Goal: Task Accomplishment & Management: Manage account settings

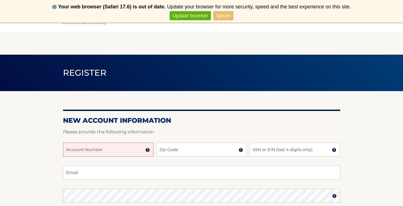
click at [126, 148] on input "Account Number" at bounding box center [108, 149] width 90 height 14
type input "44456006439"
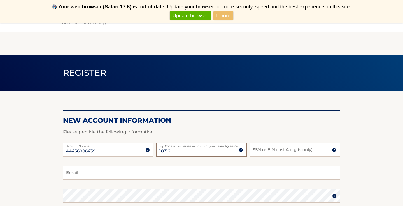
type input "10312"
click at [255, 148] on input "SSN or EIN (last 4 digits only)" at bounding box center [294, 149] width 90 height 14
type input "0"
type input "9133"
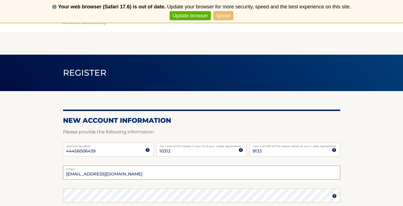
type input "grandmanet4@gmail.com"
click at [73, 195] on div "Password" at bounding box center [201, 195] width 277 height 14
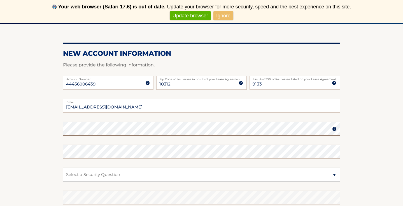
scroll to position [67, 0]
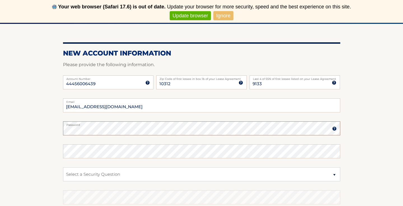
click at [50, 127] on section "New Account Information Please provide the following information. 44456006439 A…" at bounding box center [201, 133] width 403 height 219
select select "2"
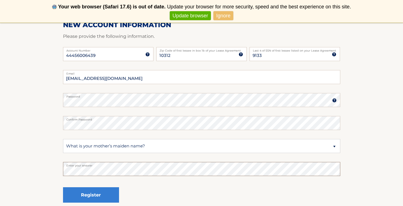
scroll to position [113, 0]
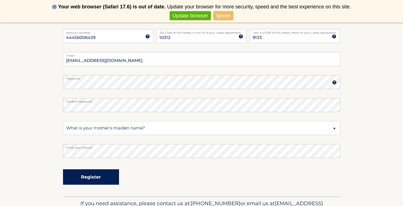
click at [88, 177] on button "Register" at bounding box center [91, 176] width 56 height 15
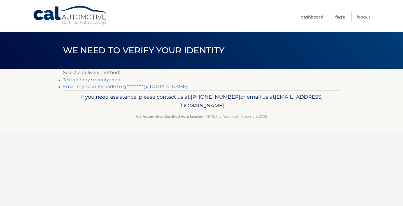
click at [94, 79] on link "Text me my security code" at bounding box center [92, 79] width 59 height 5
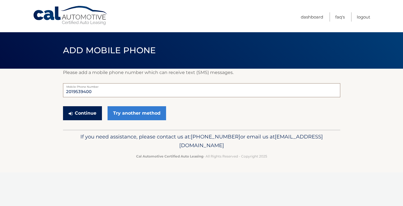
type input "2019539400"
click at [88, 114] on button "Continue" at bounding box center [82, 113] width 39 height 14
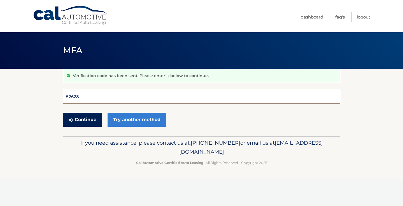
type input "526284"
click at [82, 119] on button "Continue" at bounding box center [82, 120] width 39 height 14
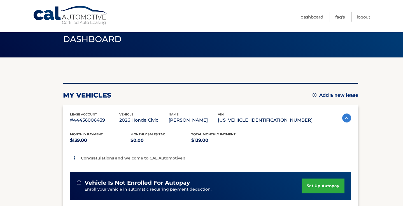
scroll to position [11, 0]
click at [346, 122] on img at bounding box center [346, 117] width 9 height 9
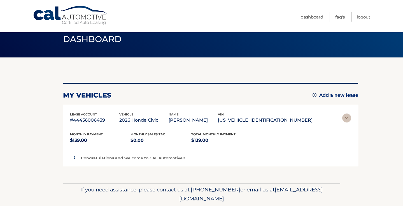
scroll to position [3, 0]
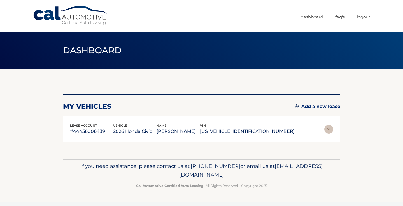
click at [346, 122] on section "You are registered for this site, but you haven't enrolled in online payments. …" at bounding box center [201, 114] width 403 height 90
click at [328, 129] on img at bounding box center [328, 129] width 9 height 9
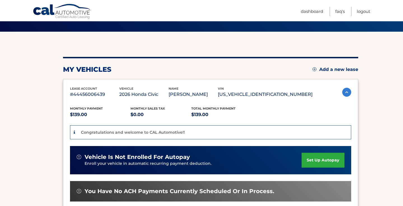
scroll to position [46, 0]
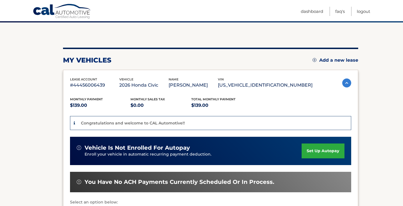
click at [325, 158] on link "set up autopay" at bounding box center [322, 150] width 43 height 15
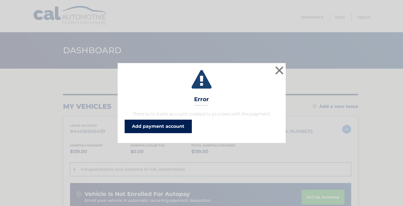
click at [154, 125] on link "Add payment account" at bounding box center [158, 126] width 67 height 13
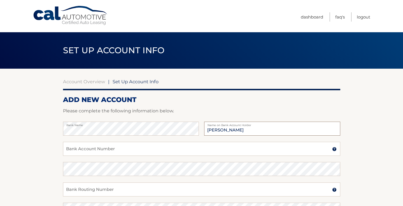
type input "[PERSON_NAME]"
click at [93, 150] on input "Bank Account Number" at bounding box center [201, 149] width 277 height 14
click at [83, 150] on input "029" at bounding box center [201, 149] width 277 height 14
type input "000273029649"
click at [88, 191] on input "Bank Routing Number" at bounding box center [201, 189] width 277 height 14
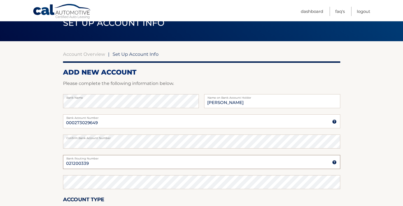
scroll to position [28, 0]
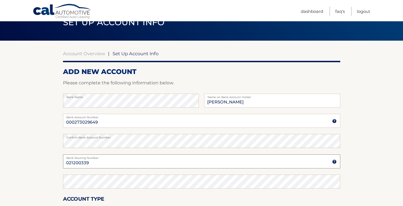
type input "021200339"
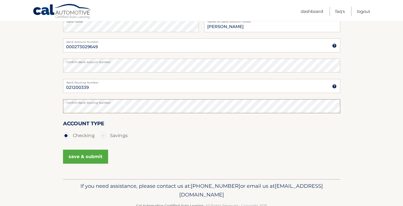
scroll to position [104, 0]
click at [86, 156] on button "save & submit" at bounding box center [85, 156] width 45 height 14
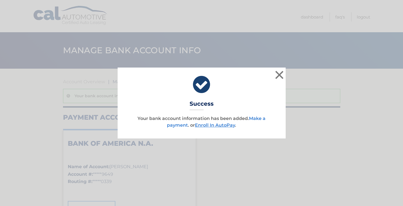
click at [255, 119] on link "Make a payment" at bounding box center [216, 122] width 99 height 12
click at [211, 125] on link "Enroll In AutoPay" at bounding box center [215, 124] width 40 height 5
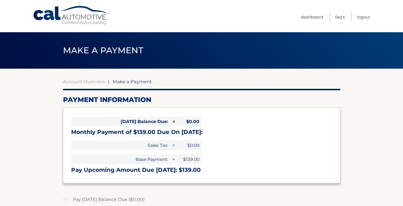
select select "ZDJkMGM2M2UtODY5YS00MWQ1LThmNTYtYjI1NTg2ZDg4MmU5"
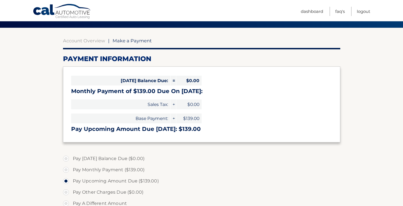
scroll to position [42, 0]
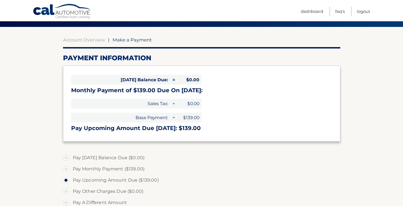
click at [66, 168] on label "Pay Monthly Payment ($139.00)" at bounding box center [201, 168] width 277 height 11
click at [66, 168] on input "Pay Monthly Payment ($139.00)" at bounding box center [68, 167] width 6 height 9
radio input "true"
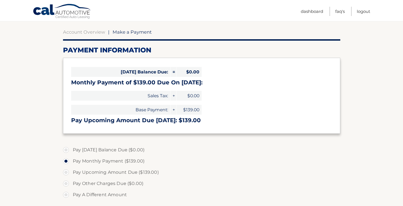
scroll to position [50, 0]
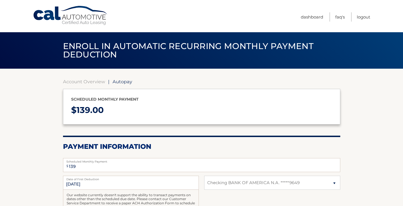
select select "ZDJkMGM2M2UtODY5YS00MWQ1LThmNTYtYjI1NTg2ZDg4MmU5"
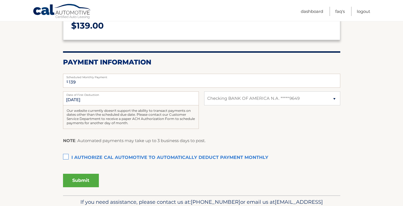
scroll to position [85, 0]
click at [67, 154] on label "I authorize cal automotive to automatically deduct payment monthly This checkbo…" at bounding box center [201, 156] width 277 height 11
click at [0, 0] on input "I authorize cal automotive to automatically deduct payment monthly This checkbo…" at bounding box center [0, 0] width 0 height 0
click at [79, 177] on button "Submit" at bounding box center [81, 179] width 36 height 13
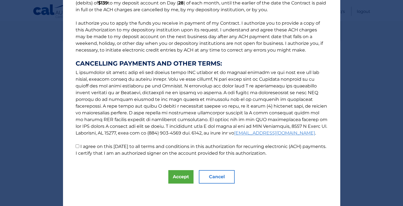
scroll to position [59, 0]
click at [179, 173] on button "Accept" at bounding box center [180, 176] width 25 height 13
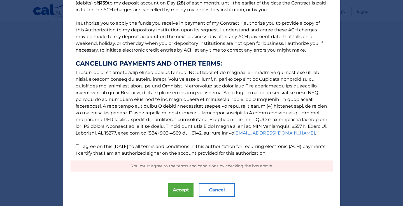
click at [78, 147] on input "I agree on this [DATE] to all terms and conditions in this authorization for re…" at bounding box center [78, 146] width 4 height 4
checkbox input "true"
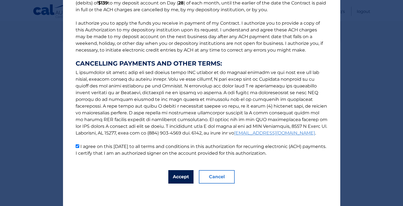
click at [176, 179] on button "Accept" at bounding box center [180, 176] width 25 height 13
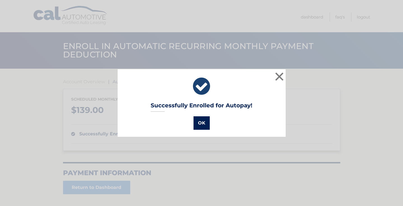
click at [202, 123] on button "OK" at bounding box center [201, 122] width 16 height 13
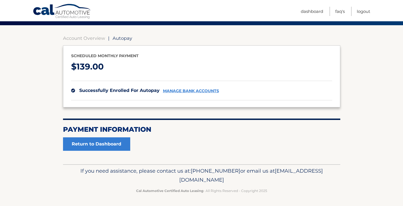
scroll to position [43, 0]
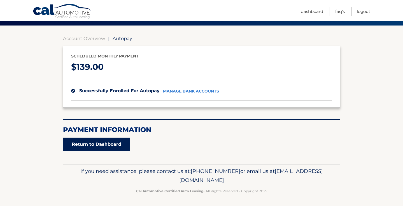
click at [96, 143] on link "Return to Dashboard" at bounding box center [96, 143] width 67 height 13
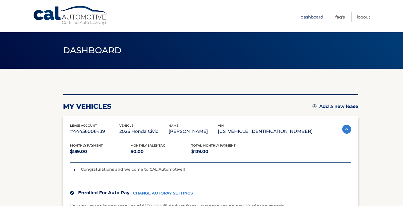
click at [312, 18] on link "Dashboard" at bounding box center [312, 16] width 22 height 9
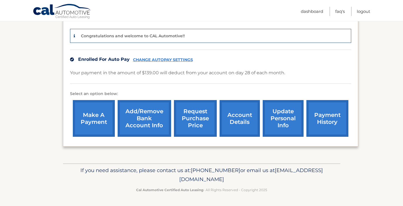
scroll to position [140, 0]
click at [285, 121] on link "update personal info" at bounding box center [283, 118] width 41 height 37
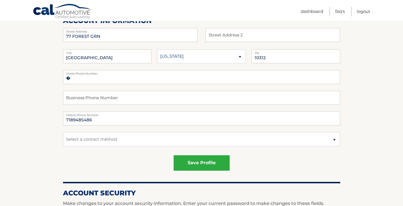
scroll to position [82, 0]
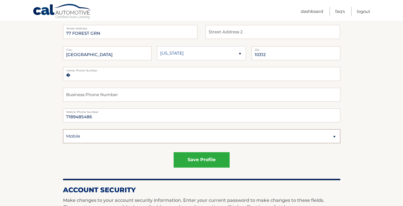
select select "3"
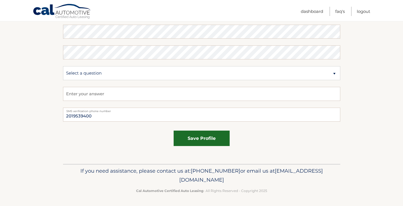
scroll to position [336, 0]
click at [197, 137] on button "save profile" at bounding box center [202, 138] width 56 height 15
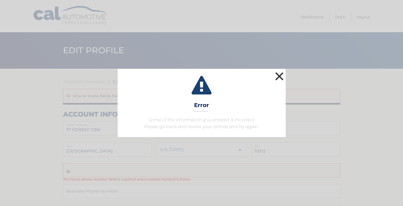
click at [280, 79] on button "×" at bounding box center [279, 76] width 11 height 11
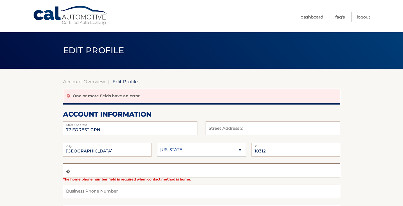
click at [89, 170] on input "�" at bounding box center [201, 170] width 277 height 14
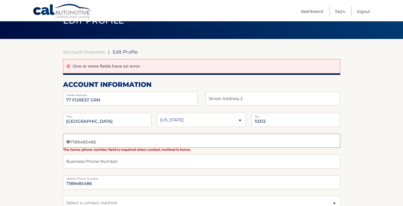
scroll to position [31, 0]
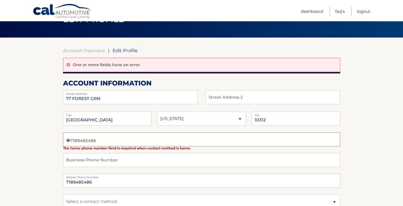
type input "�7189485486"
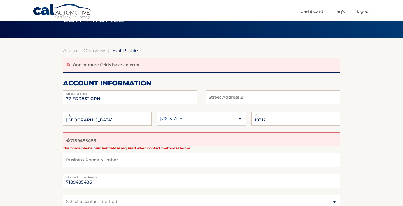
drag, startPoint x: 99, startPoint y: 183, endPoint x: 41, endPoint y: 178, distance: 58.5
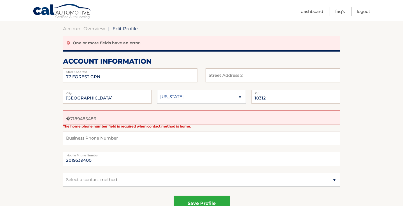
scroll to position [53, 0]
type input "2019539400"
select select "1"
click at [117, 155] on label "Mobile Phone Number" at bounding box center [201, 153] width 277 height 4
click at [128, 139] on input "text" at bounding box center [201, 138] width 277 height 14
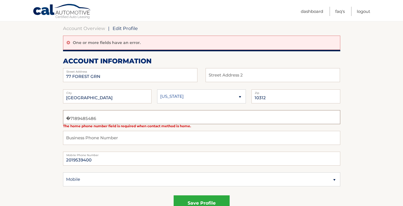
click at [113, 119] on input "�7189485486" at bounding box center [201, 117] width 277 height 14
type input "�"
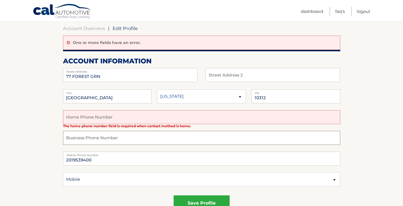
click at [125, 139] on input "text" at bounding box center [201, 138] width 277 height 14
click at [198, 198] on button "save profile" at bounding box center [202, 202] width 56 height 15
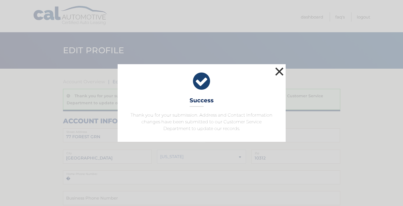
click at [279, 70] on button "×" at bounding box center [279, 71] width 11 height 11
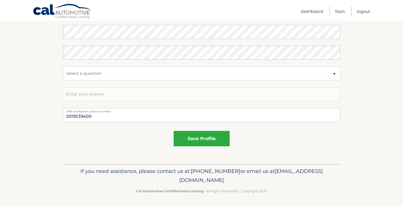
scroll to position [357, 0]
click at [206, 137] on button "save profile" at bounding box center [202, 138] width 56 height 15
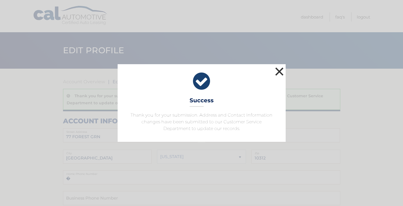
click at [277, 73] on button "×" at bounding box center [279, 71] width 11 height 11
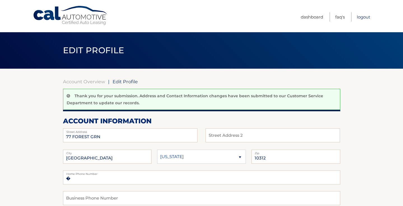
click at [364, 17] on link "Logout" at bounding box center [363, 16] width 13 height 9
